Goal: Find specific page/section: Find specific page/section

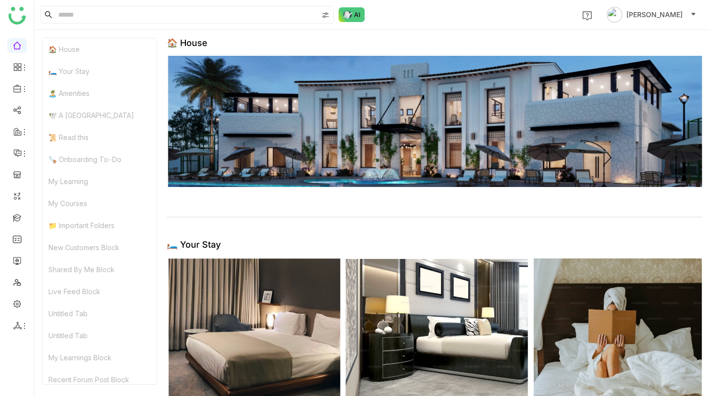
click at [26, 91] on ul at bounding box center [17, 185] width 34 height 308
click at [23, 88] on icon at bounding box center [25, 89] width 8 height 8
click at [64, 142] on link "Library" at bounding box center [68, 144] width 64 height 7
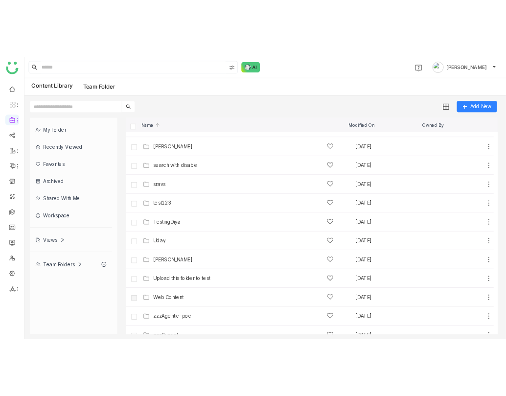
scroll to position [510, 0]
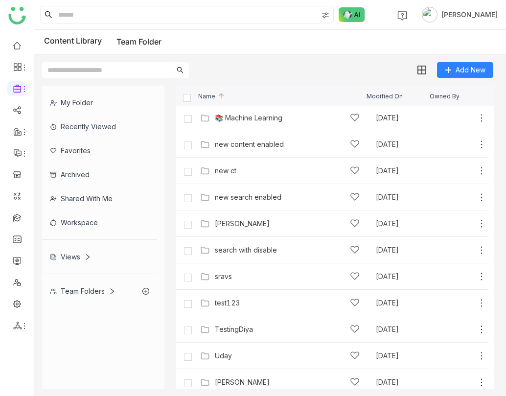
scroll to position [510, 0]
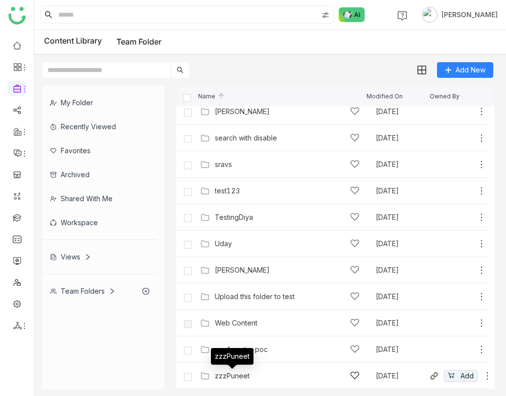
click at [235, 378] on div "zzzPuneet" at bounding box center [232, 376] width 35 height 8
